Goal: Information Seeking & Learning: Check status

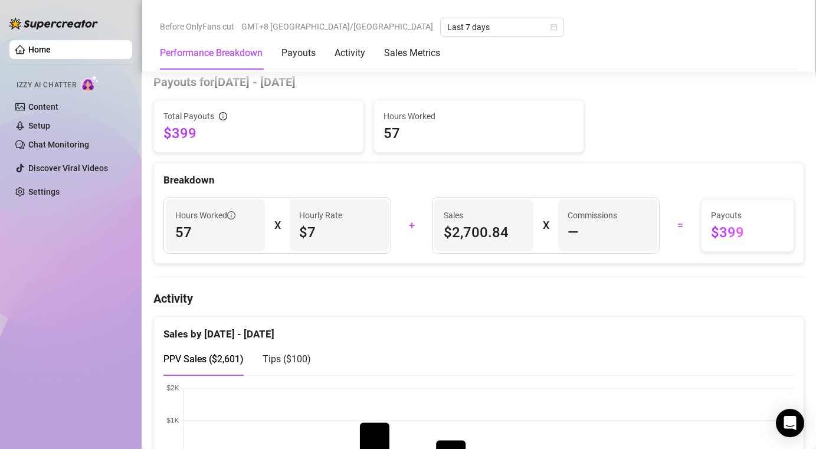
scroll to position [360, 0]
click at [738, 241] on span "$399" at bounding box center [747, 233] width 73 height 19
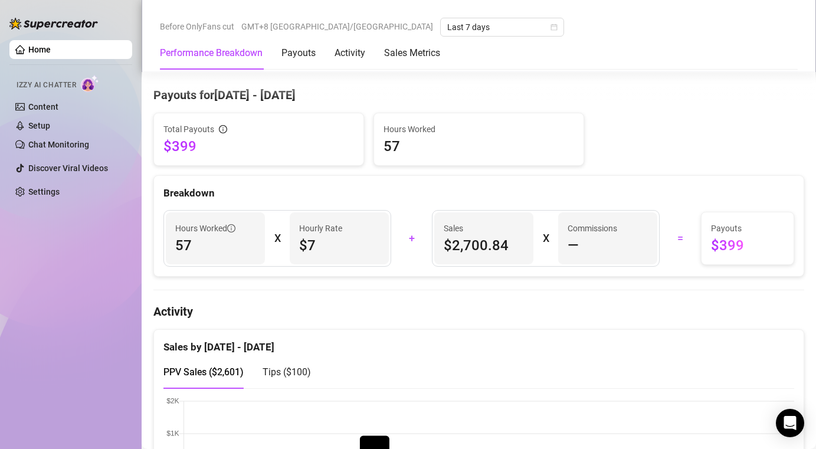
scroll to position [347, 0]
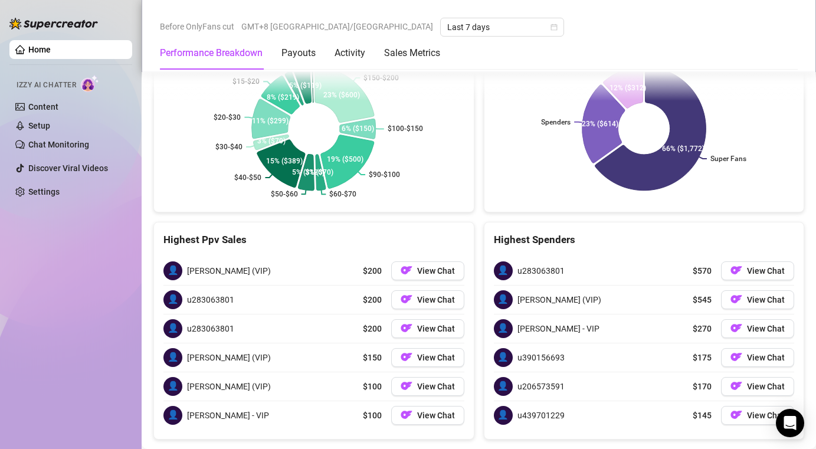
scroll to position [1890, 0]
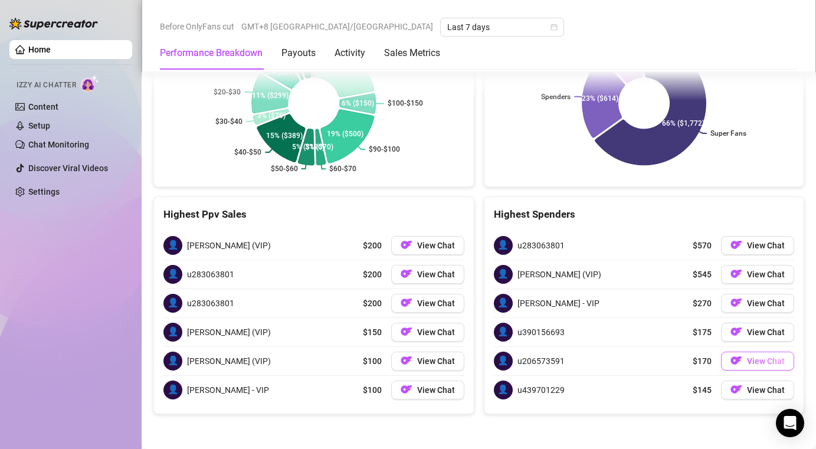
click at [763, 363] on span "View Chat" at bounding box center [766, 360] width 38 height 9
click at [772, 362] on span "View Chat" at bounding box center [766, 360] width 38 height 9
click at [762, 371] on div "👤 u206573591 $170 View Chat" at bounding box center [644, 361] width 301 height 28
click at [756, 366] on button "View Chat" at bounding box center [757, 361] width 73 height 19
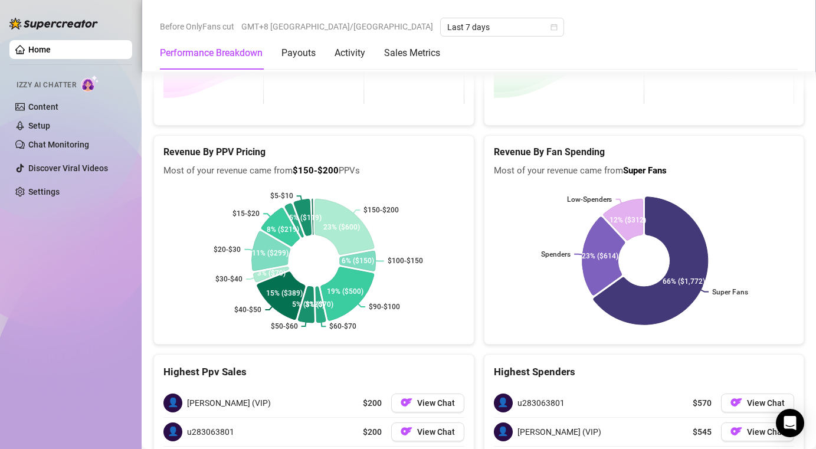
scroll to position [1732, 0]
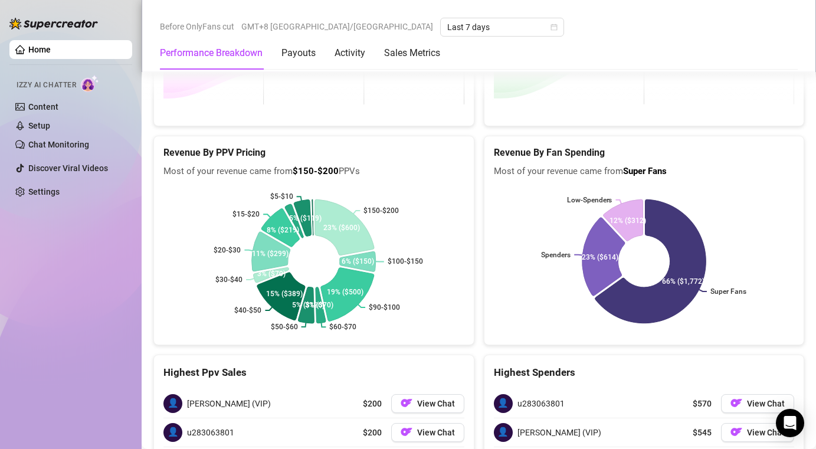
click at [317, 63] on div "Performance Breakdown Payouts Activity Sales Metrics" at bounding box center [300, 53] width 280 height 33
click at [310, 54] on div "Payouts" at bounding box center [298, 53] width 34 height 14
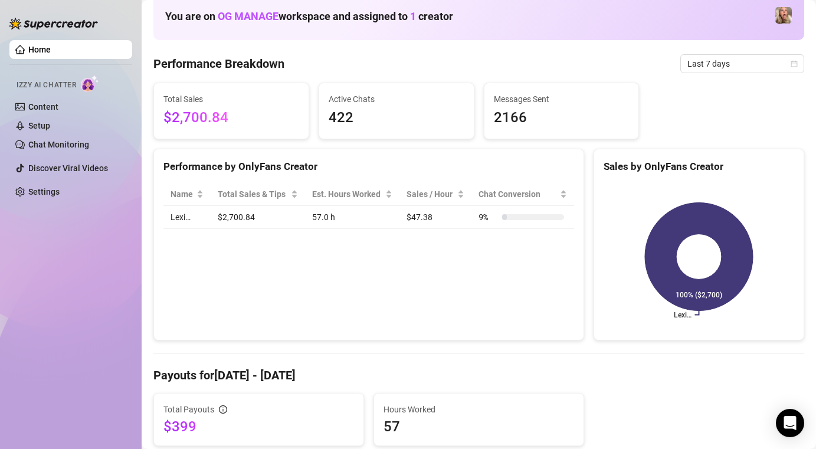
scroll to position [0, 0]
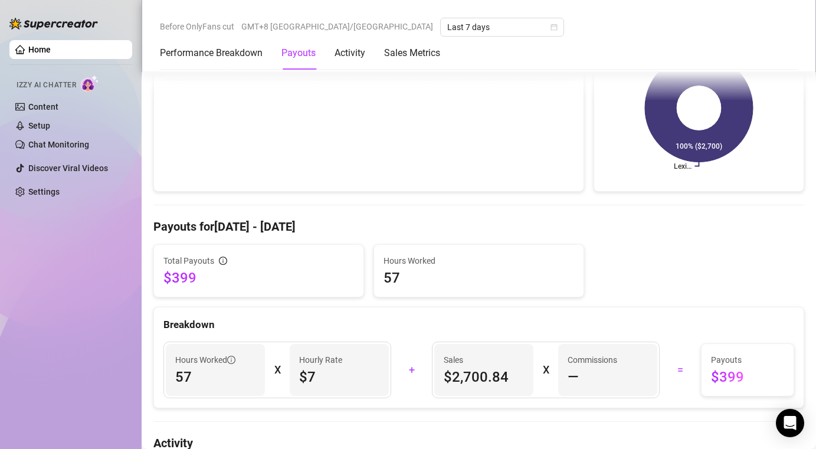
click at [251, 270] on span "$399" at bounding box center [258, 277] width 191 height 19
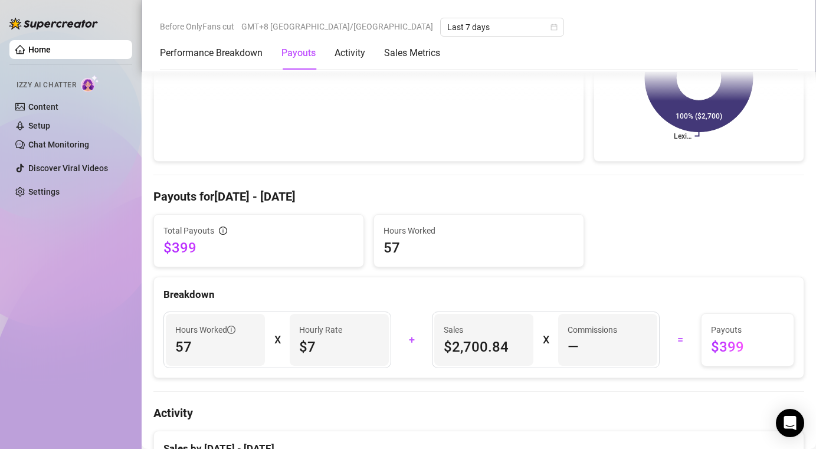
click at [388, 235] on span "Hours Worked" at bounding box center [478, 230] width 191 height 13
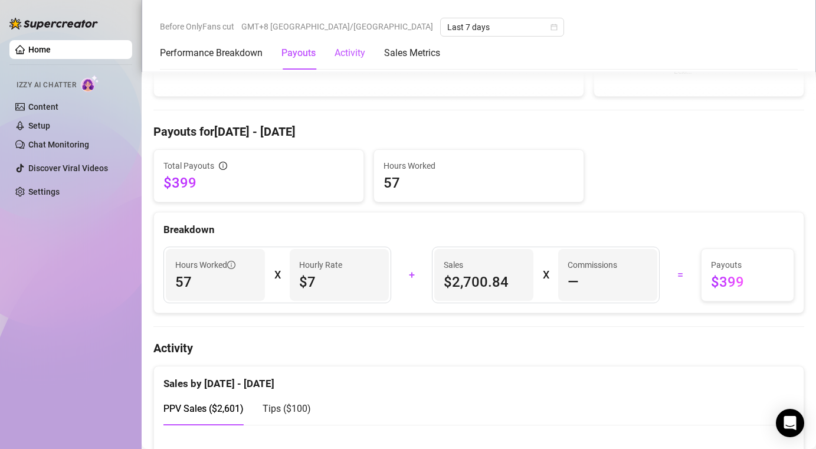
click at [343, 54] on div "Activity" at bounding box center [350, 53] width 31 height 14
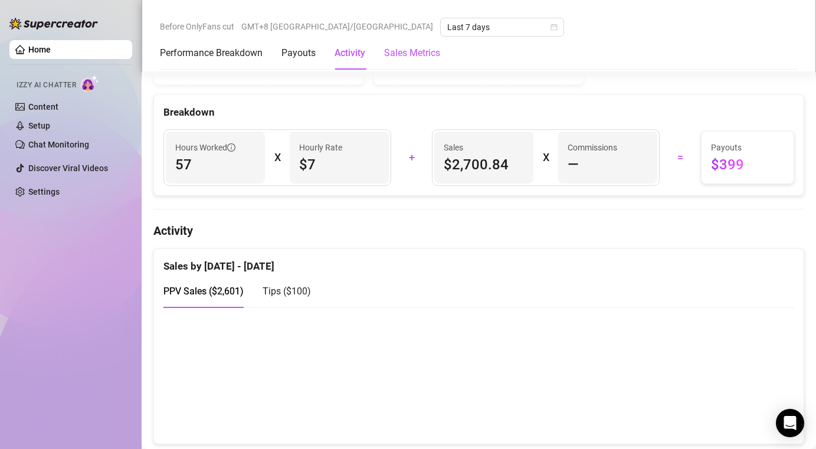
click at [414, 54] on Metrics "Sales Metrics" at bounding box center [412, 53] width 56 height 14
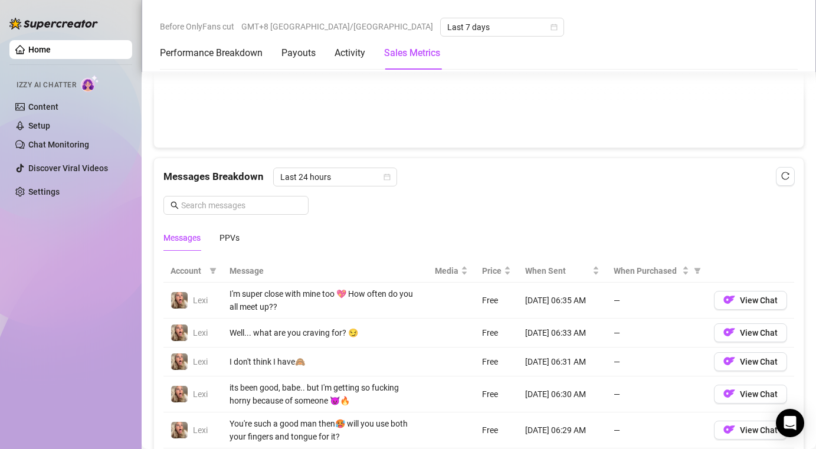
scroll to position [785, 0]
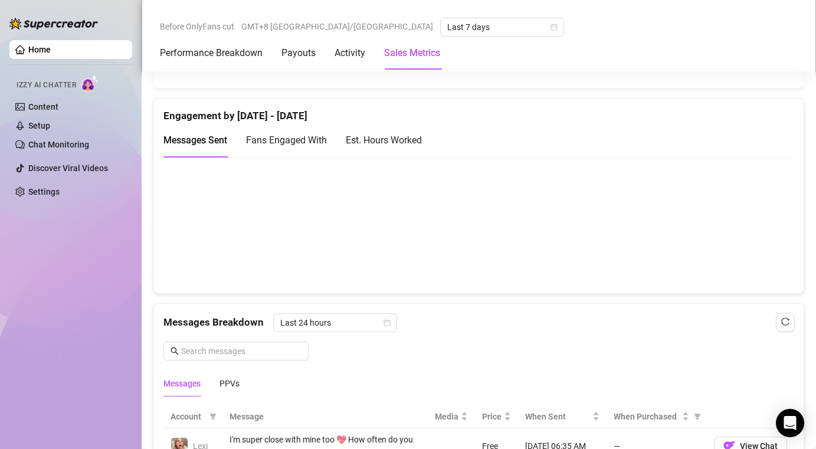
click at [667, 235] on canvas at bounding box center [478, 225] width 631 height 118
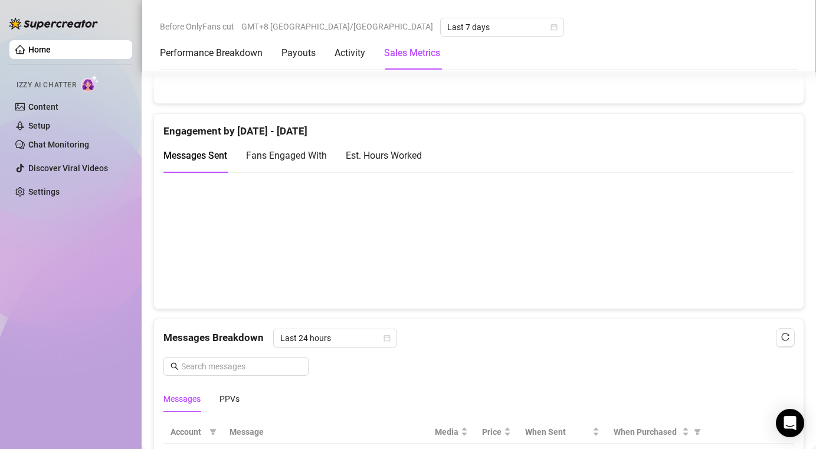
scroll to position [736, 0]
